Goal: Information Seeking & Learning: Learn about a topic

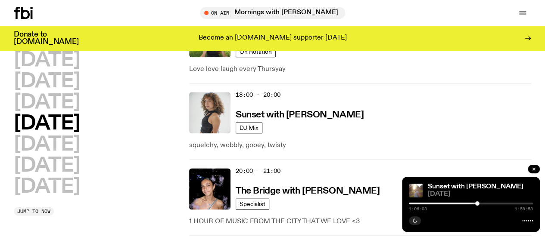
scroll to position [474, 0]
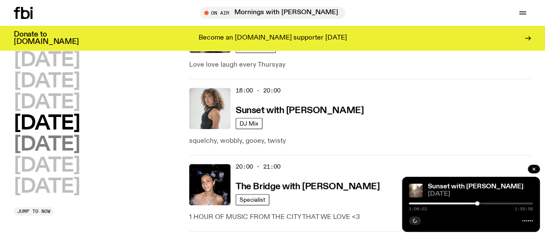
click at [51, 135] on h2 "[DATE]" at bounding box center [47, 144] width 66 height 19
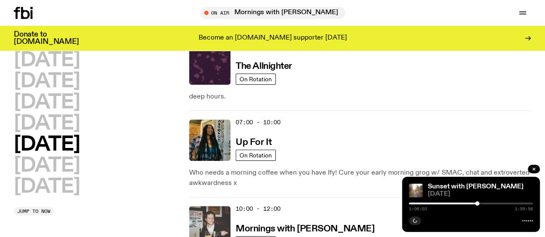
scroll to position [24, 0]
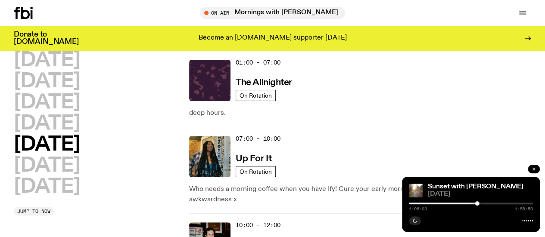
click at [534, 171] on icon "button" at bounding box center [533, 169] width 5 height 5
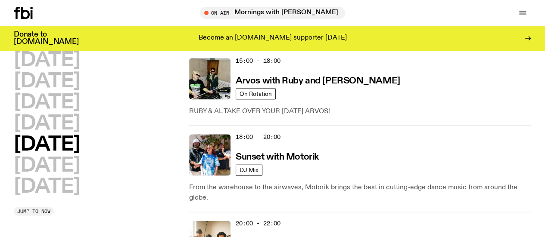
scroll to position [448, 0]
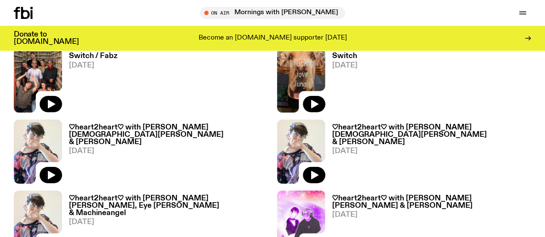
scroll to position [1414, 0]
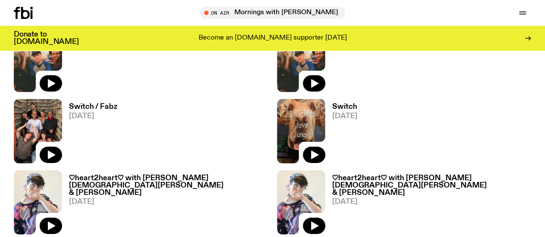
drag, startPoint x: 395, startPoint y: 174, endPoint x: 381, endPoint y: 137, distance: 39.7
drag, startPoint x: 381, startPoint y: 137, endPoint x: 386, endPoint y: 178, distance: 40.8
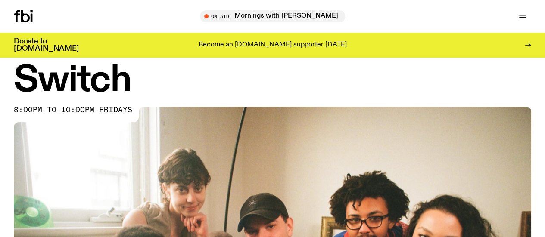
scroll to position [0, 0]
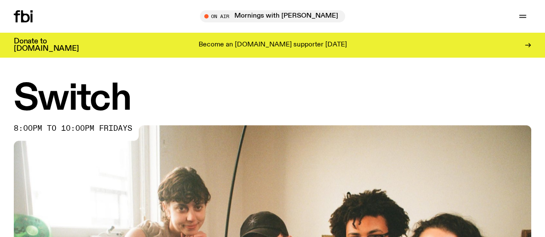
click at [73, 25] on div "Schedule Explore Read Volunteer Newsletter On Air Mornings with Kana Frazer Tun…" at bounding box center [272, 16] width 545 height 33
click at [0, 0] on link "Schedule" at bounding box center [0, 0] width 0 height 0
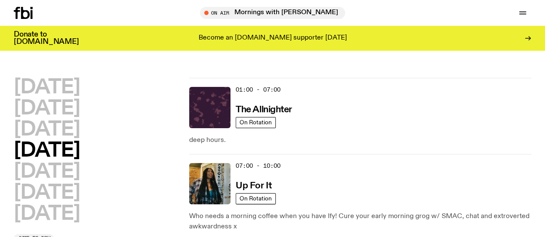
scroll to position [39, 0]
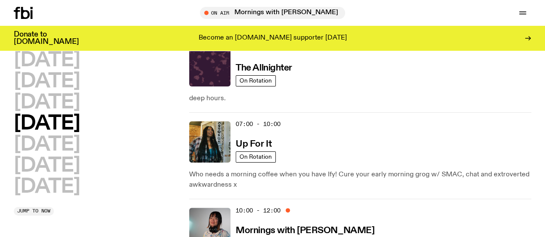
click at [25, 12] on icon at bounding box center [23, 13] width 19 height 12
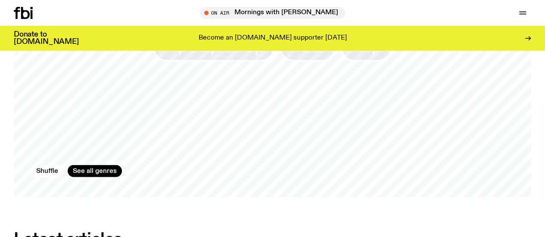
scroll to position [775, 0]
click at [0, 0] on link "Explore" at bounding box center [0, 0] width 0 height 0
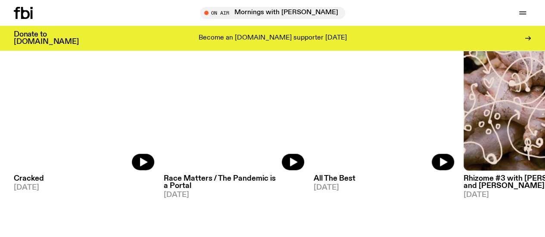
scroll to position [1013, 0]
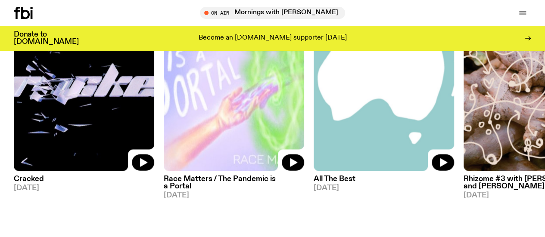
click at [232, 106] on img at bounding box center [234, 77] width 140 height 187
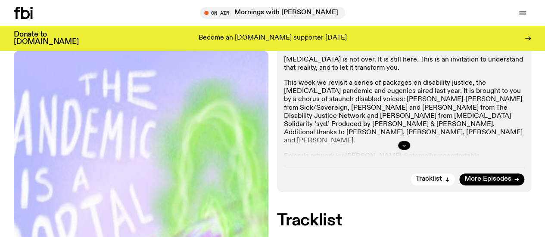
scroll to position [335, 0]
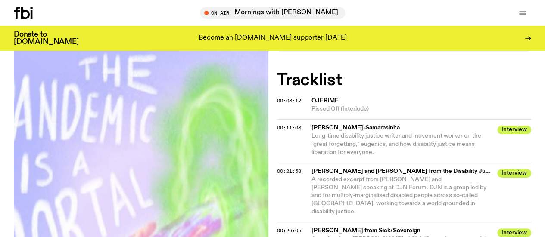
click at [22, 10] on icon at bounding box center [25, 13] width 9 height 12
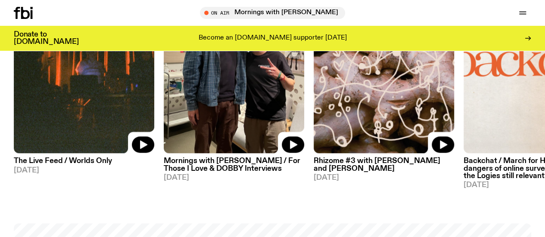
scroll to position [548, 0]
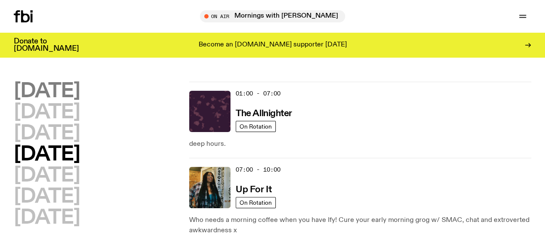
click at [80, 85] on h2 "[DATE]" at bounding box center [47, 91] width 66 height 19
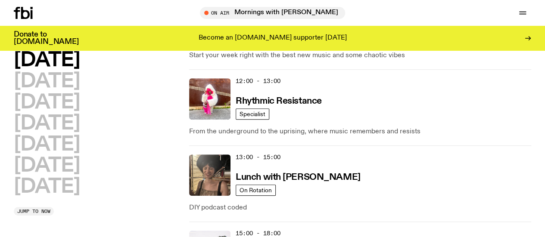
scroll to position [245, 0]
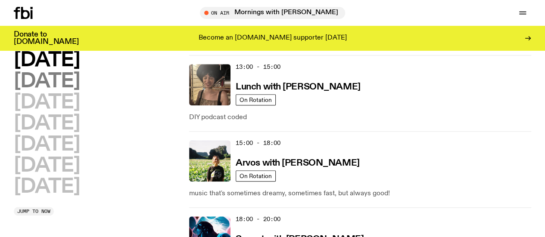
click at [56, 87] on h2 "[DATE]" at bounding box center [47, 81] width 66 height 19
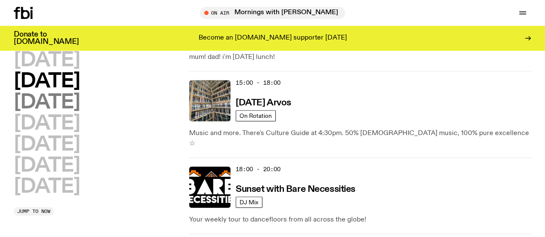
click at [80, 112] on h2 "[DATE]" at bounding box center [47, 102] width 66 height 19
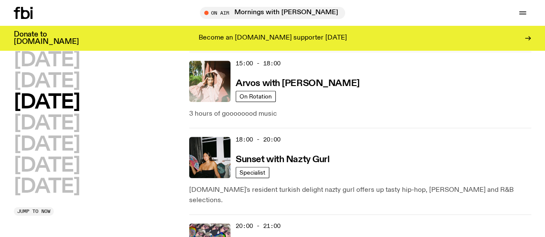
scroll to position [427, 0]
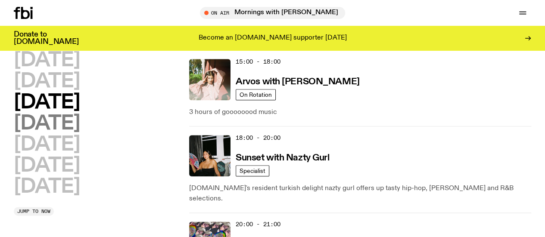
click at [69, 132] on h2 "[DATE]" at bounding box center [47, 123] width 66 height 19
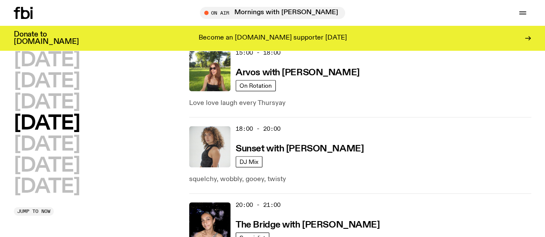
scroll to position [436, 0]
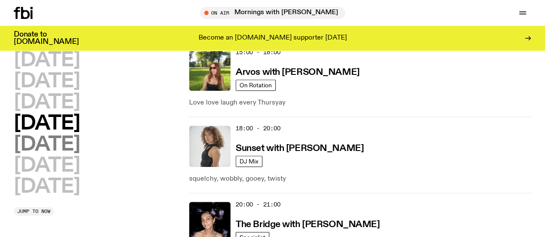
click at [55, 143] on h2 "[DATE]" at bounding box center [47, 144] width 66 height 19
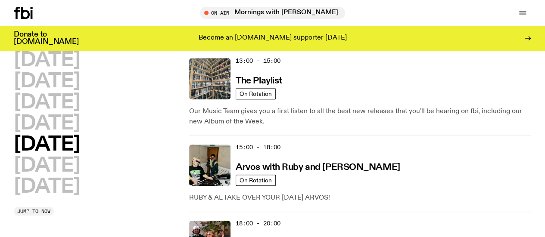
scroll to position [363, 0]
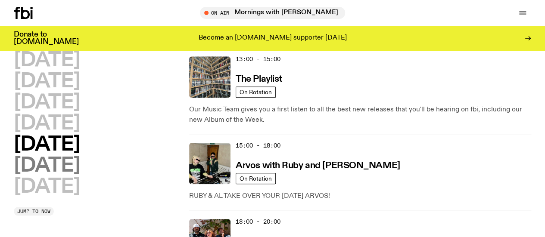
click at [80, 176] on h2 "[DATE]" at bounding box center [47, 165] width 66 height 19
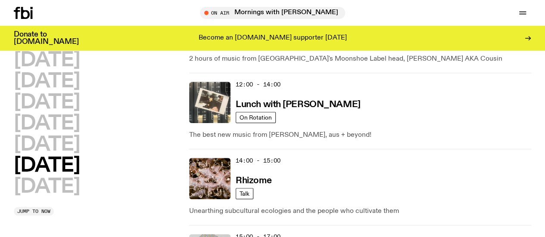
scroll to position [385, 0]
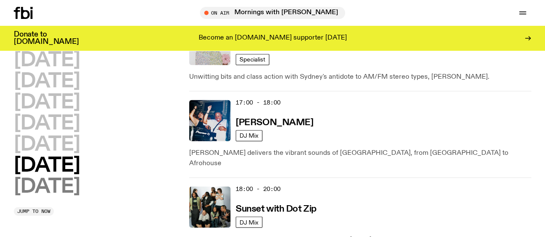
click at [69, 177] on h2 "[DATE]" at bounding box center [47, 186] width 66 height 19
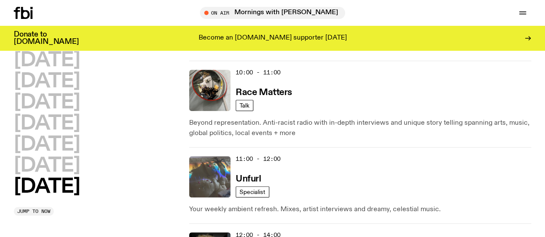
scroll to position [333, 0]
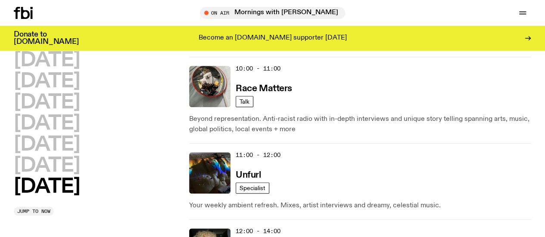
drag, startPoint x: 444, startPoint y: 117, endPoint x: 414, endPoint y: 199, distance: 88.0
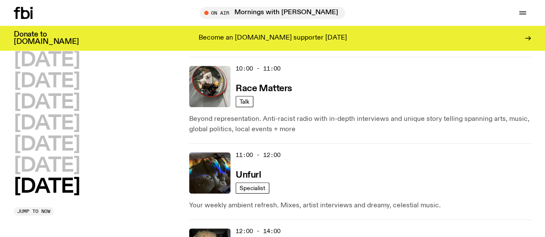
drag, startPoint x: 414, startPoint y: 199, endPoint x: 401, endPoint y: 145, distance: 56.1
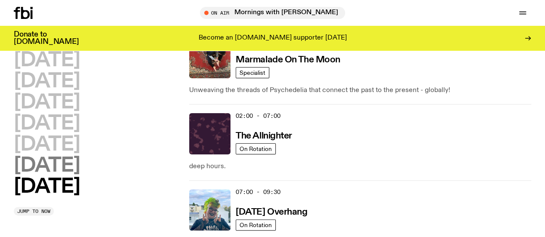
scroll to position [6, 0]
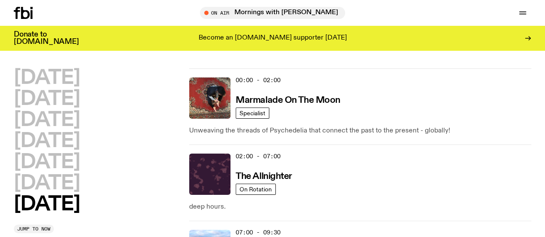
click at [88, 190] on div "[DATE] [DATE] [DATE] [DATE] [DATE] [DATE] [DATE]" at bounding box center [97, 141] width 167 height 146
click at [80, 193] on h2 "[DATE]" at bounding box center [47, 183] width 66 height 19
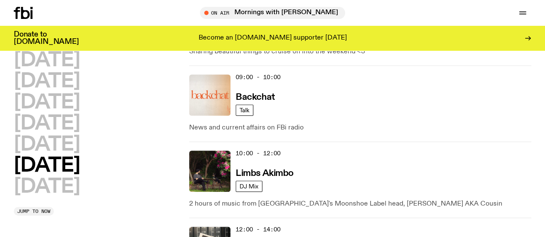
scroll to position [239, 0]
click at [70, 50] on div "Donate to [DOMAIN_NAME] Become an [DOMAIN_NAME] supporter [DATE]" at bounding box center [272, 38] width 517 height 25
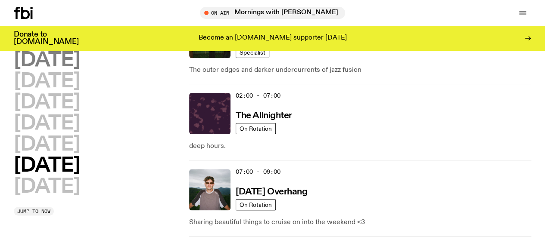
click at [58, 60] on h2 "[DATE]" at bounding box center [47, 60] width 66 height 19
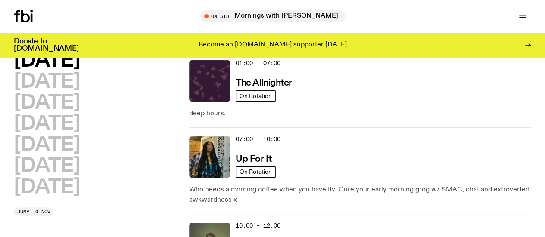
scroll to position [0, 0]
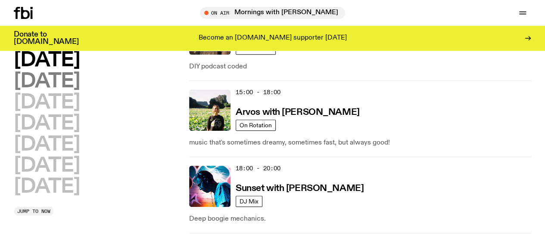
click at [65, 84] on h2 "[DATE]" at bounding box center [47, 81] width 66 height 19
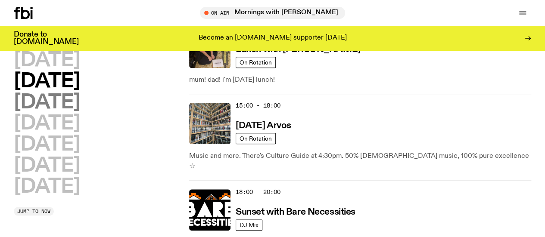
click at [71, 112] on h2 "[DATE]" at bounding box center [47, 102] width 66 height 19
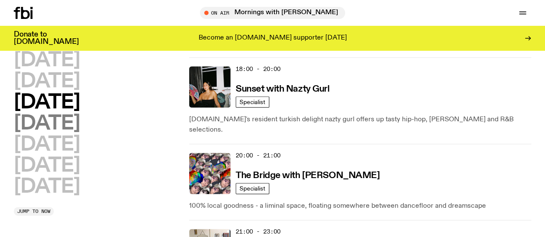
click at [71, 114] on h2 "[DATE]" at bounding box center [47, 123] width 66 height 19
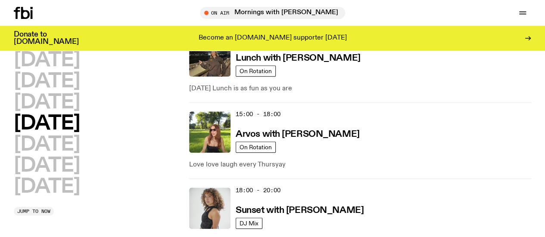
scroll to position [369, 0]
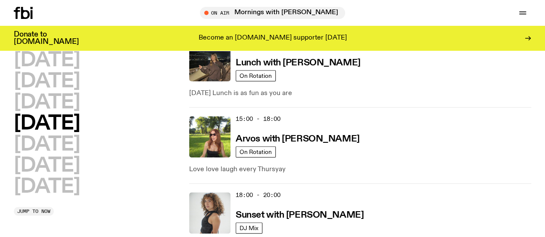
click at [78, 134] on h2 "[DATE]" at bounding box center [47, 123] width 66 height 19
click at [80, 155] on h2 "[DATE]" at bounding box center [47, 144] width 66 height 19
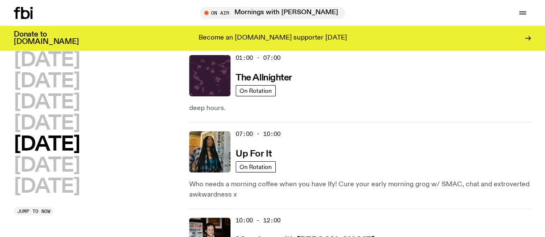
scroll to position [24, 0]
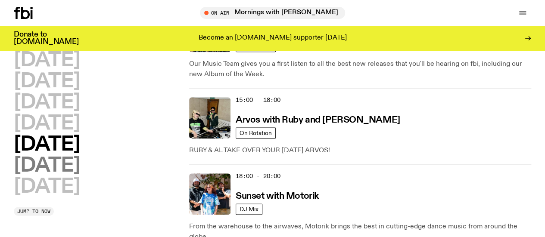
click at [66, 156] on h2 "[DATE]" at bounding box center [47, 165] width 66 height 19
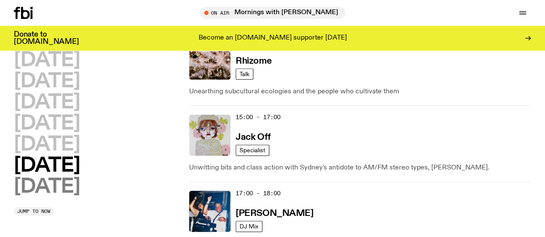
scroll to position [571, 0]
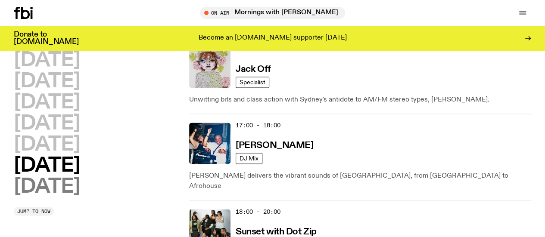
click at [80, 177] on h2 "[DATE]" at bounding box center [47, 186] width 66 height 19
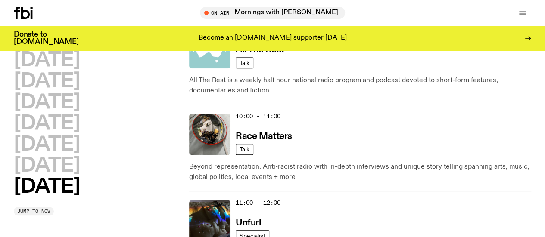
scroll to position [196, 0]
